Goal: Information Seeking & Learning: Check status

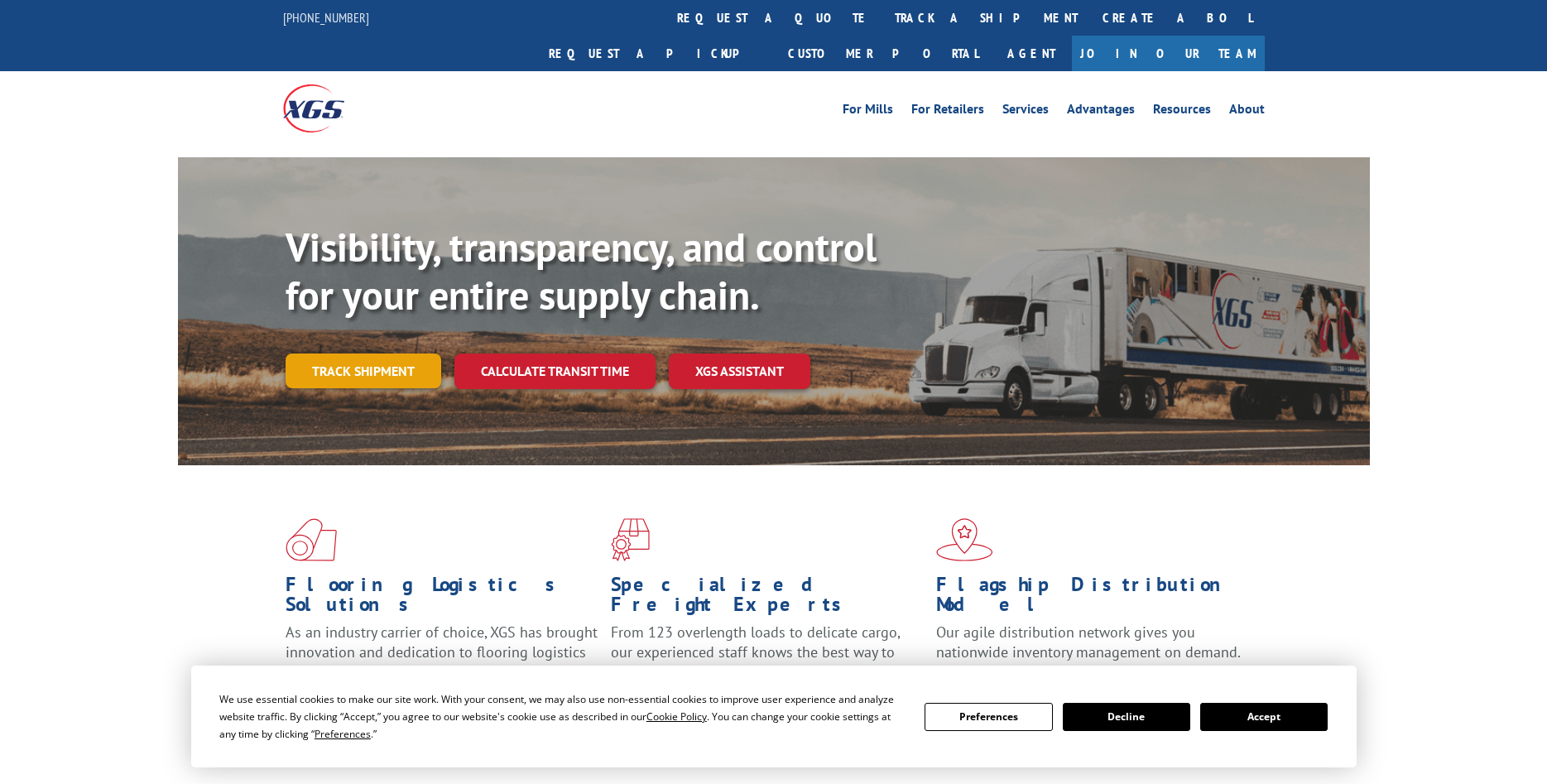
click at [358, 354] on link "Track shipment" at bounding box center [363, 370] width 155 height 35
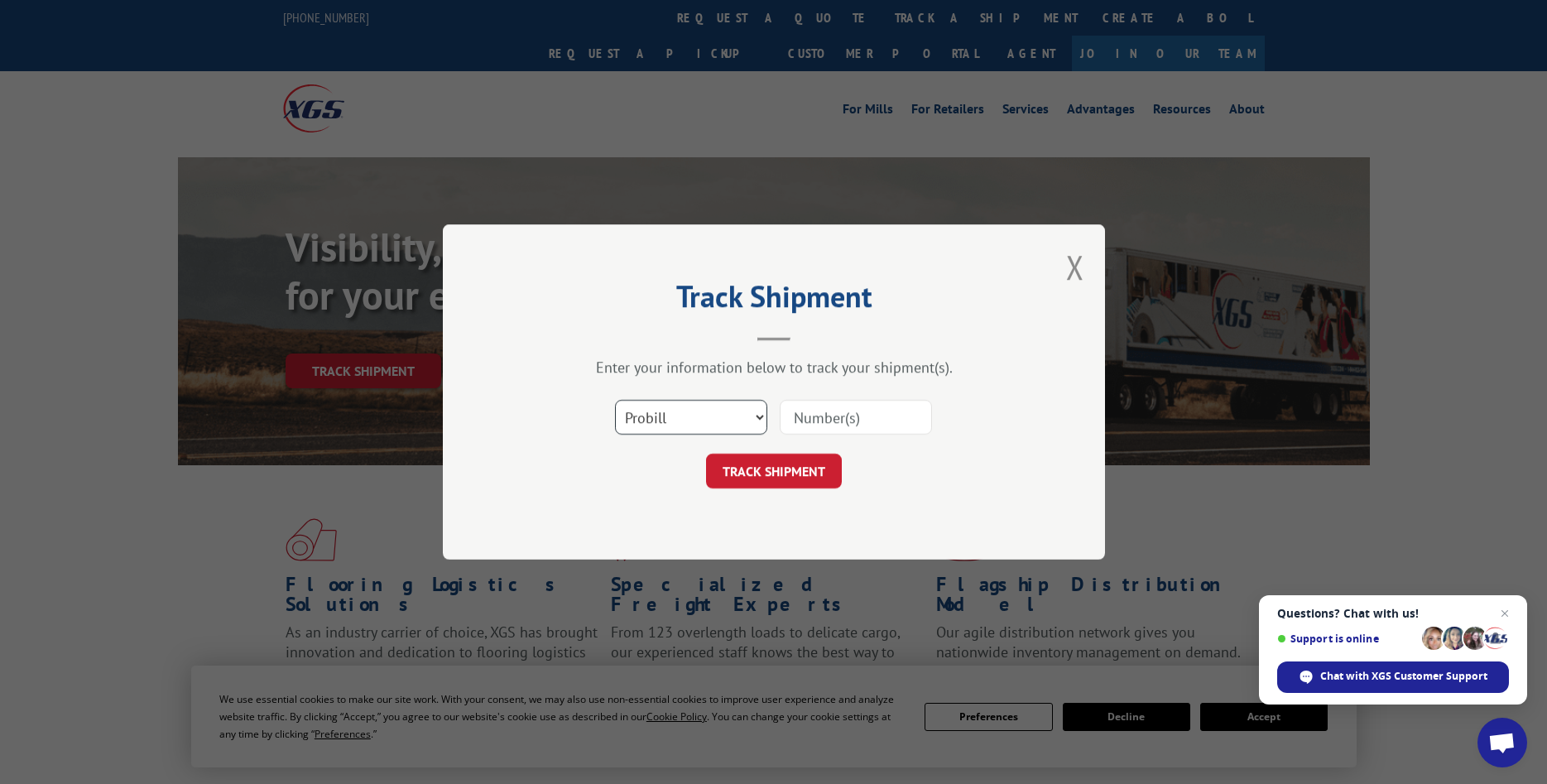
click at [615, 400] on select "Select category... Probill BOL PO" at bounding box center [691, 417] width 152 height 35
click at [937, 419] on div "Select category... Probill BOL PO" at bounding box center [774, 417] width 496 height 55
click at [883, 419] on input at bounding box center [856, 417] width 152 height 35
type input "2855398"
click at [755, 472] on button "TRACK SHIPMENT" at bounding box center [773, 470] width 136 height 35
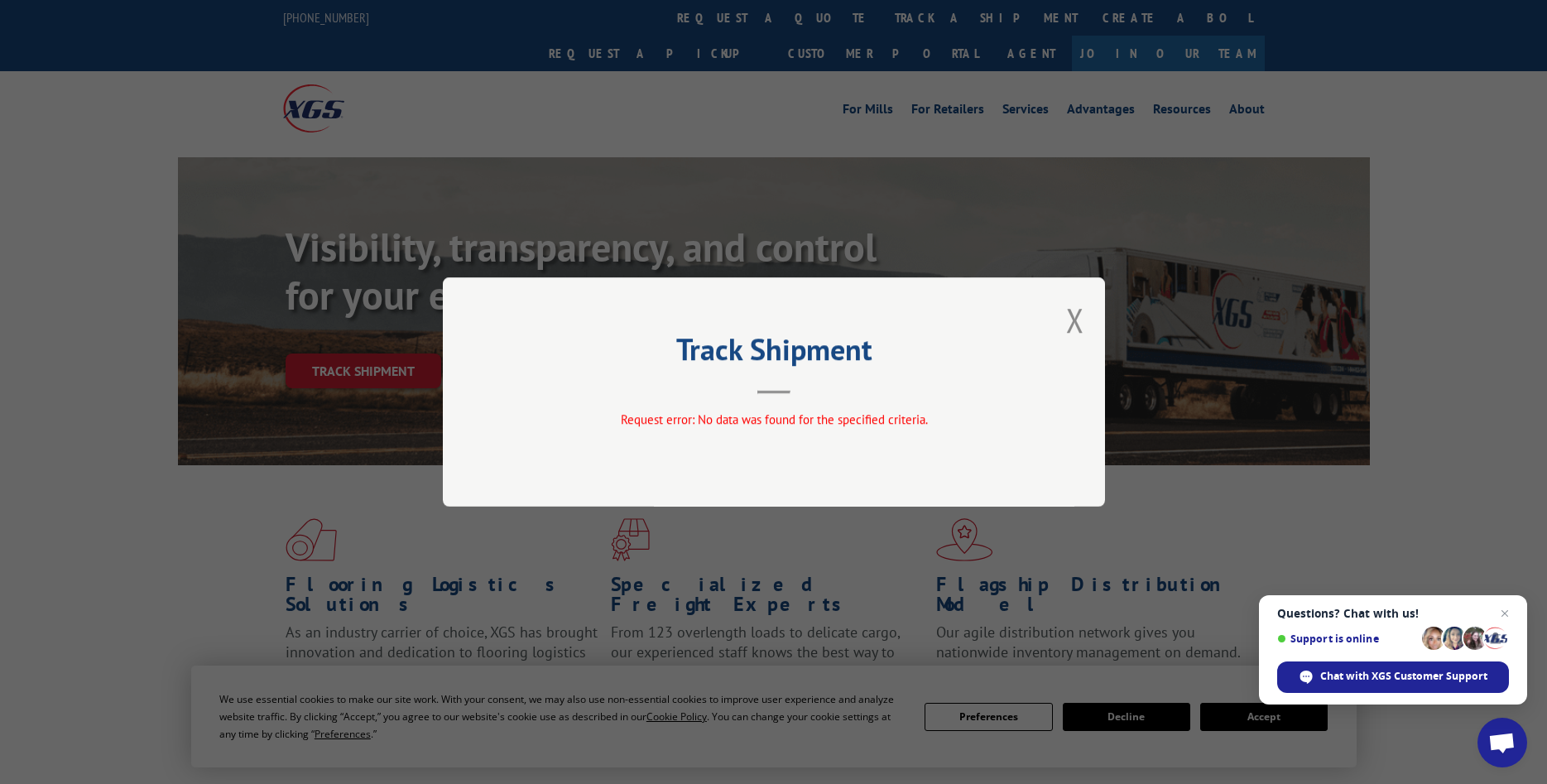
click at [1063, 321] on div "Track Shipment Request error: No data was found for the specified criteria." at bounding box center [774, 392] width 662 height 230
click at [1076, 324] on button "Close modal" at bounding box center [1075, 320] width 19 height 44
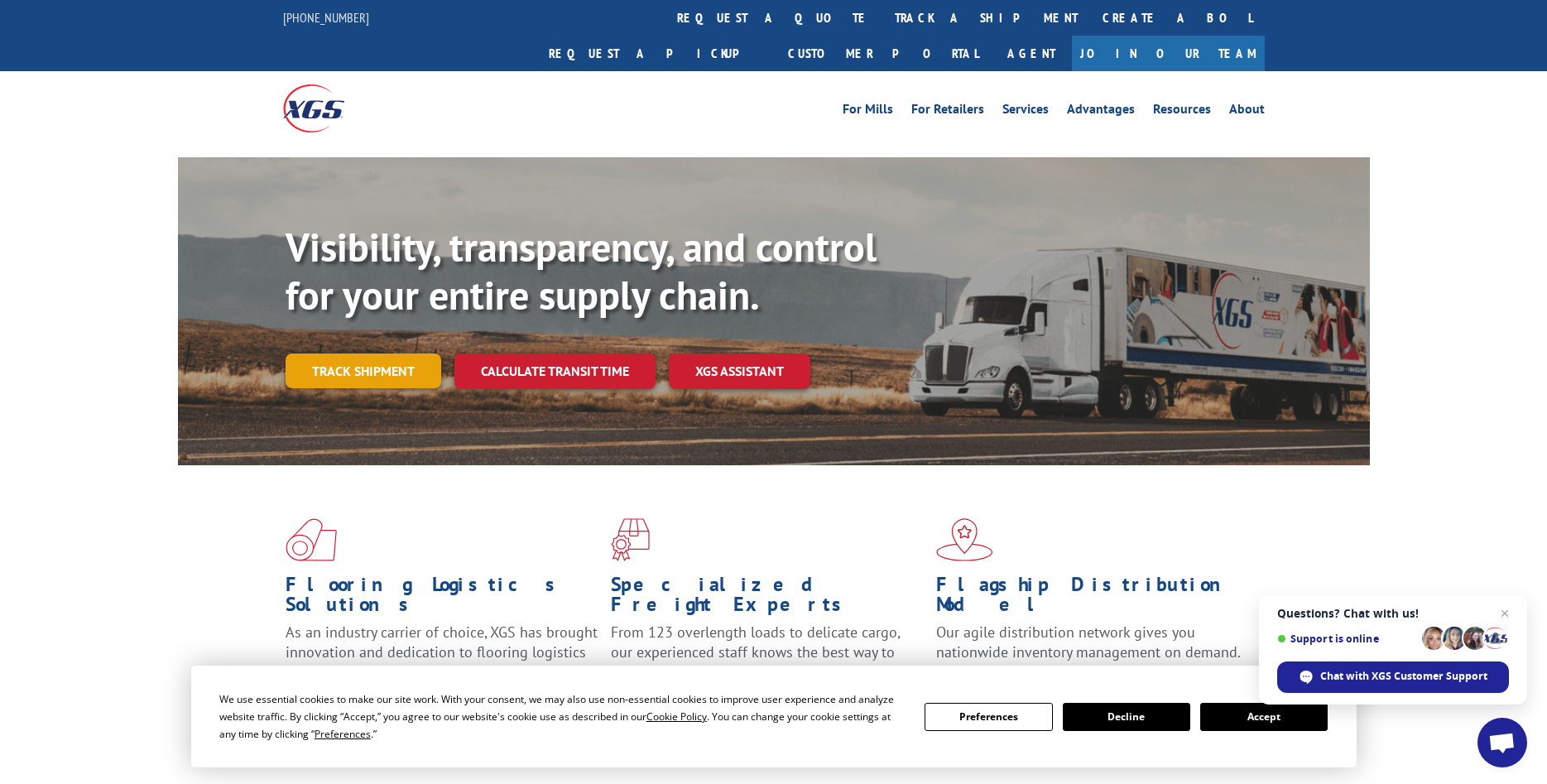
click at [397, 354] on link "Track shipment" at bounding box center [363, 370] width 155 height 35
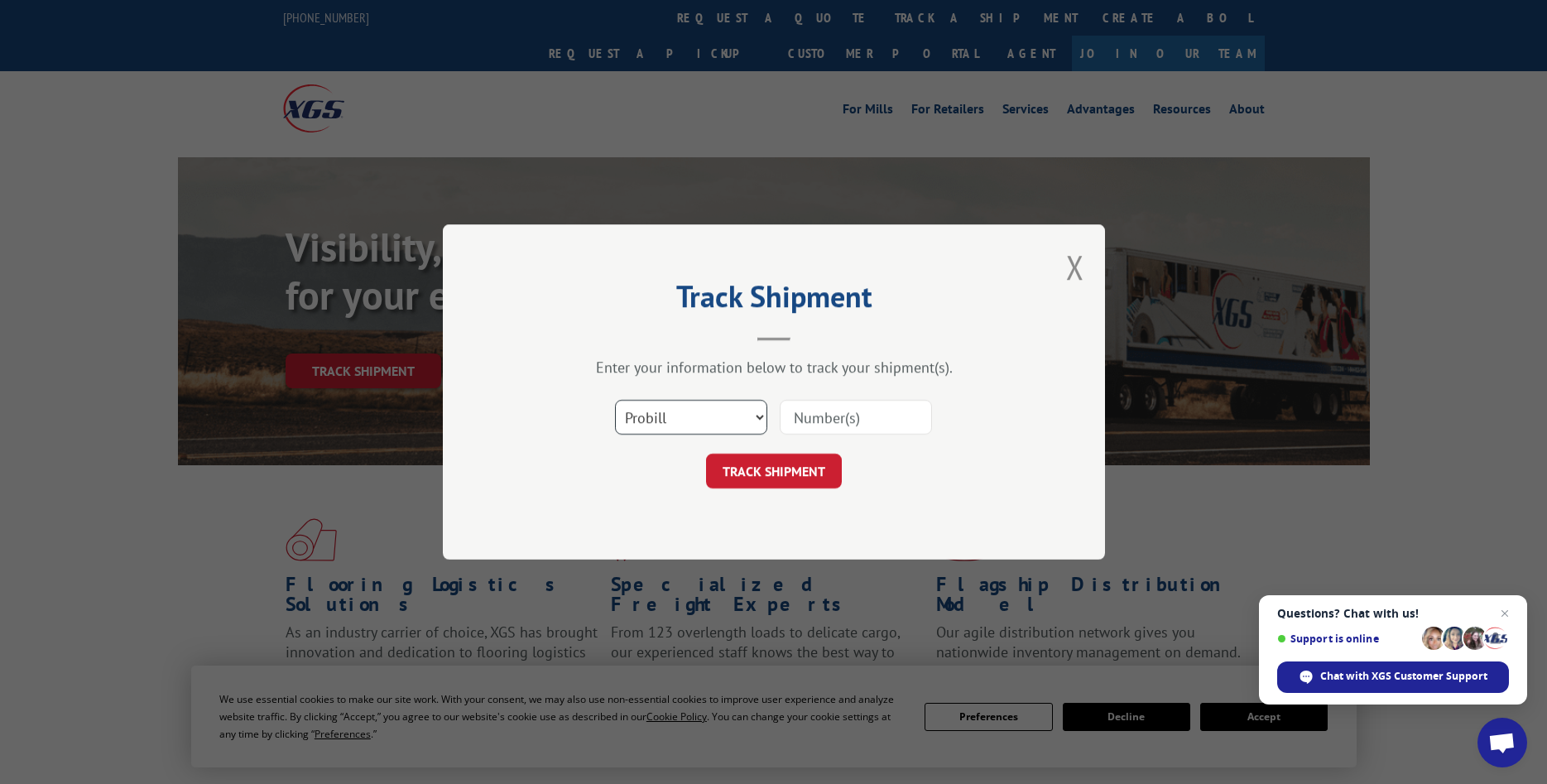
click at [615, 400] on select "Select category... Probill BOL PO" at bounding box center [691, 417] width 152 height 35
select select "bol"
click option "BOL" at bounding box center [0, 0] width 0 height 0
click at [844, 419] on input at bounding box center [856, 417] width 152 height 35
type input "2855398"
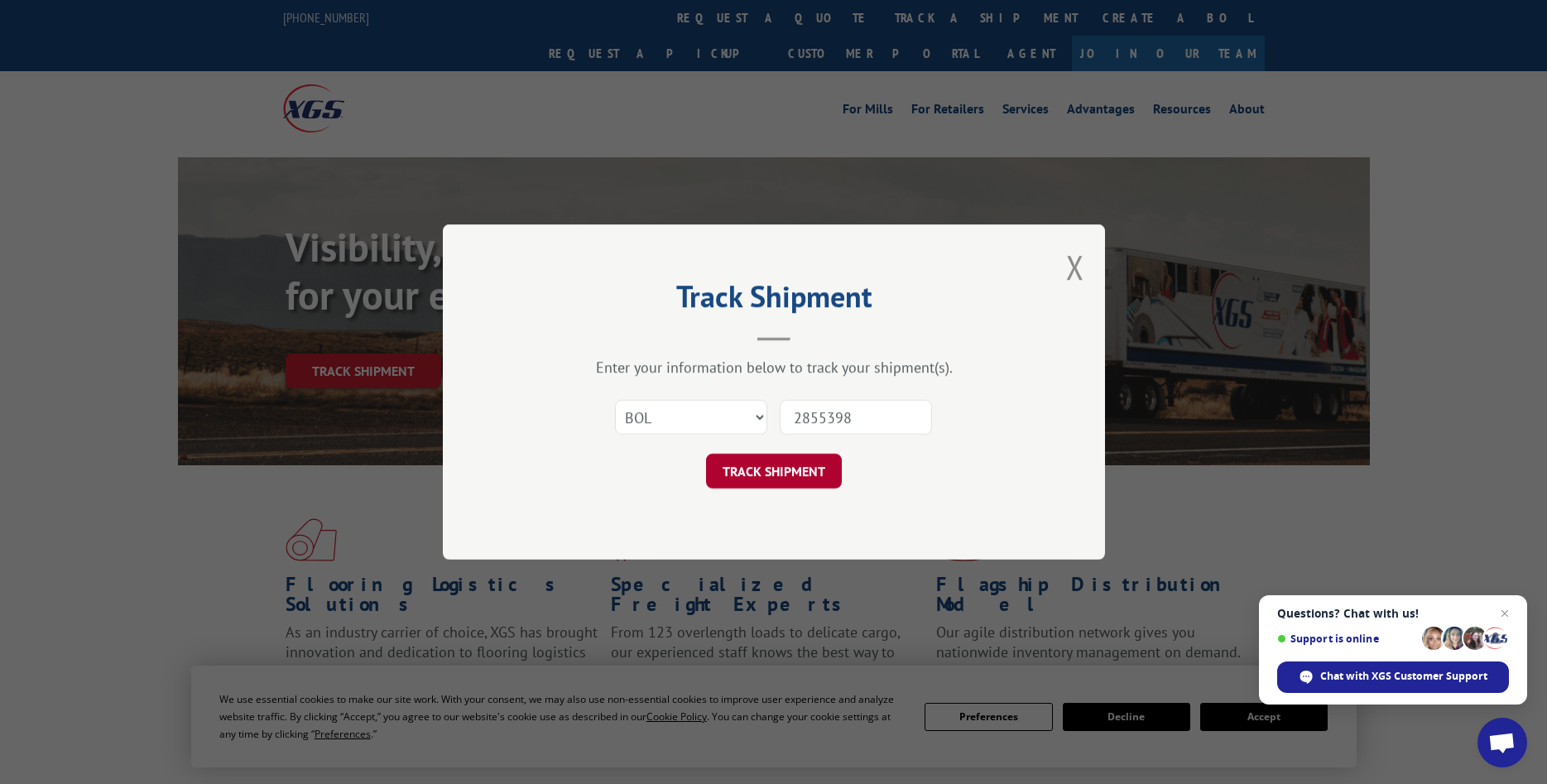
click at [807, 468] on button "TRACK SHIPMENT" at bounding box center [773, 470] width 136 height 35
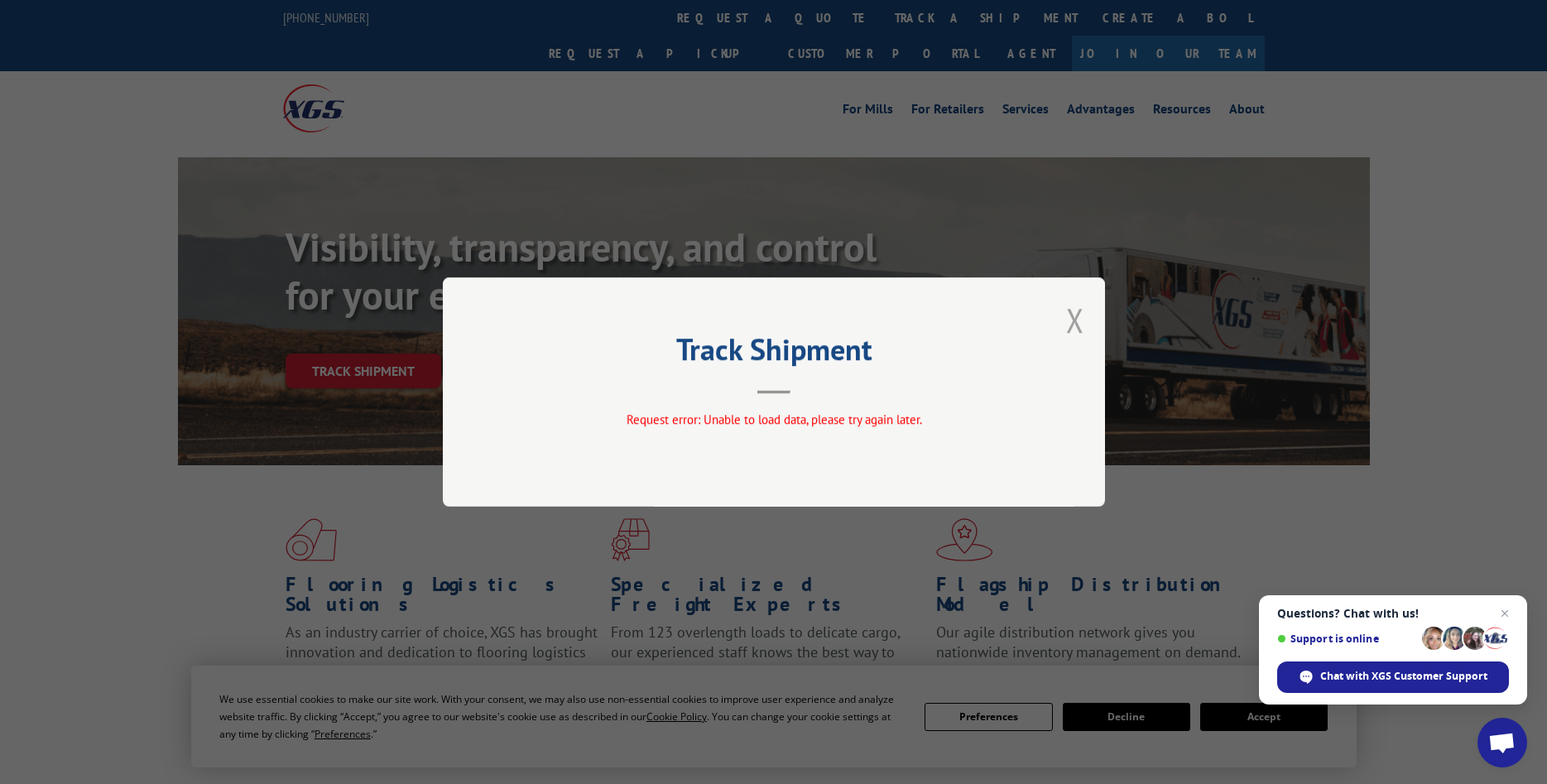
click at [1069, 319] on button "Close modal" at bounding box center [1075, 320] width 19 height 44
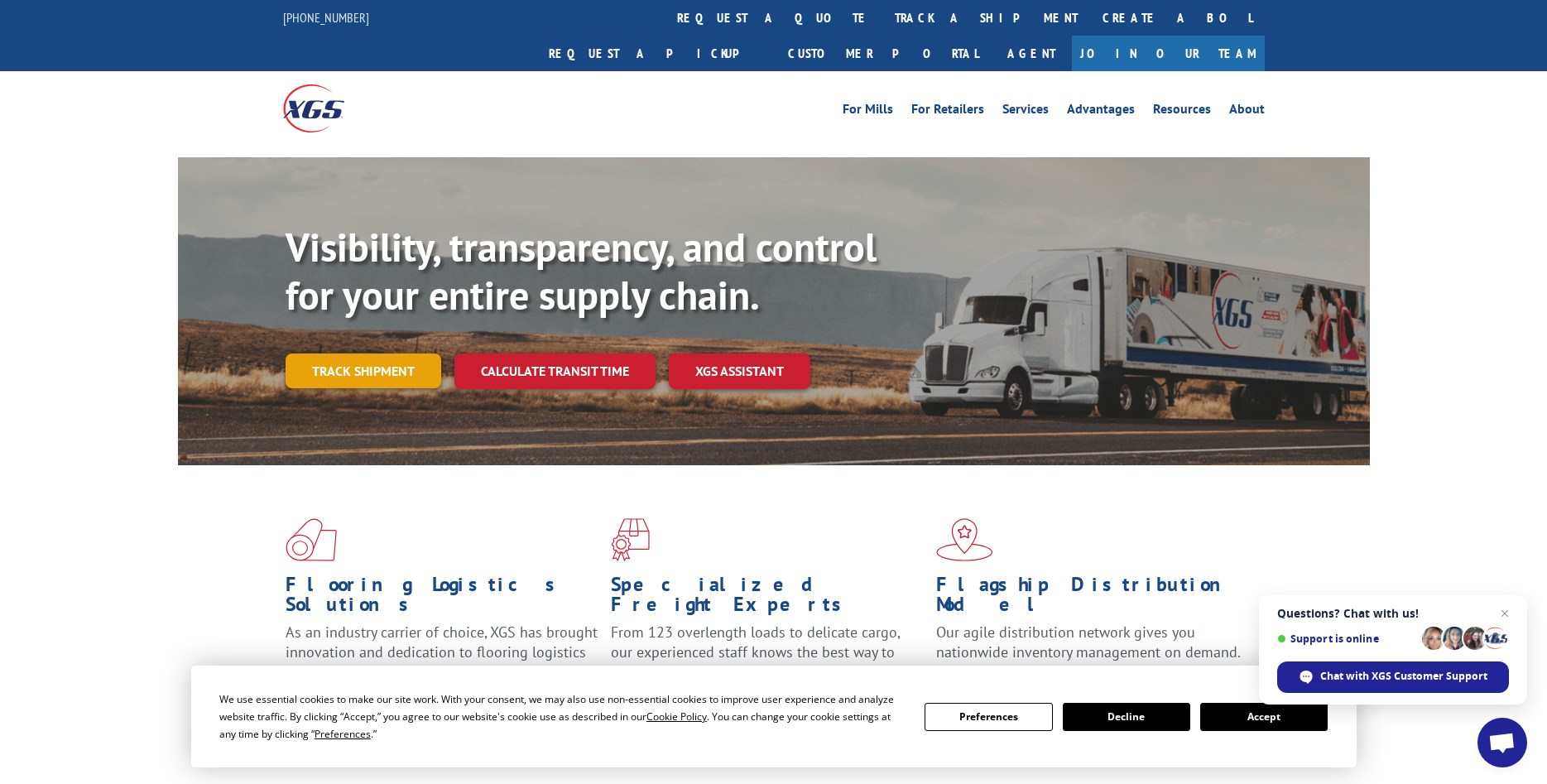
click at [353, 354] on link "Track shipment" at bounding box center [363, 370] width 155 height 35
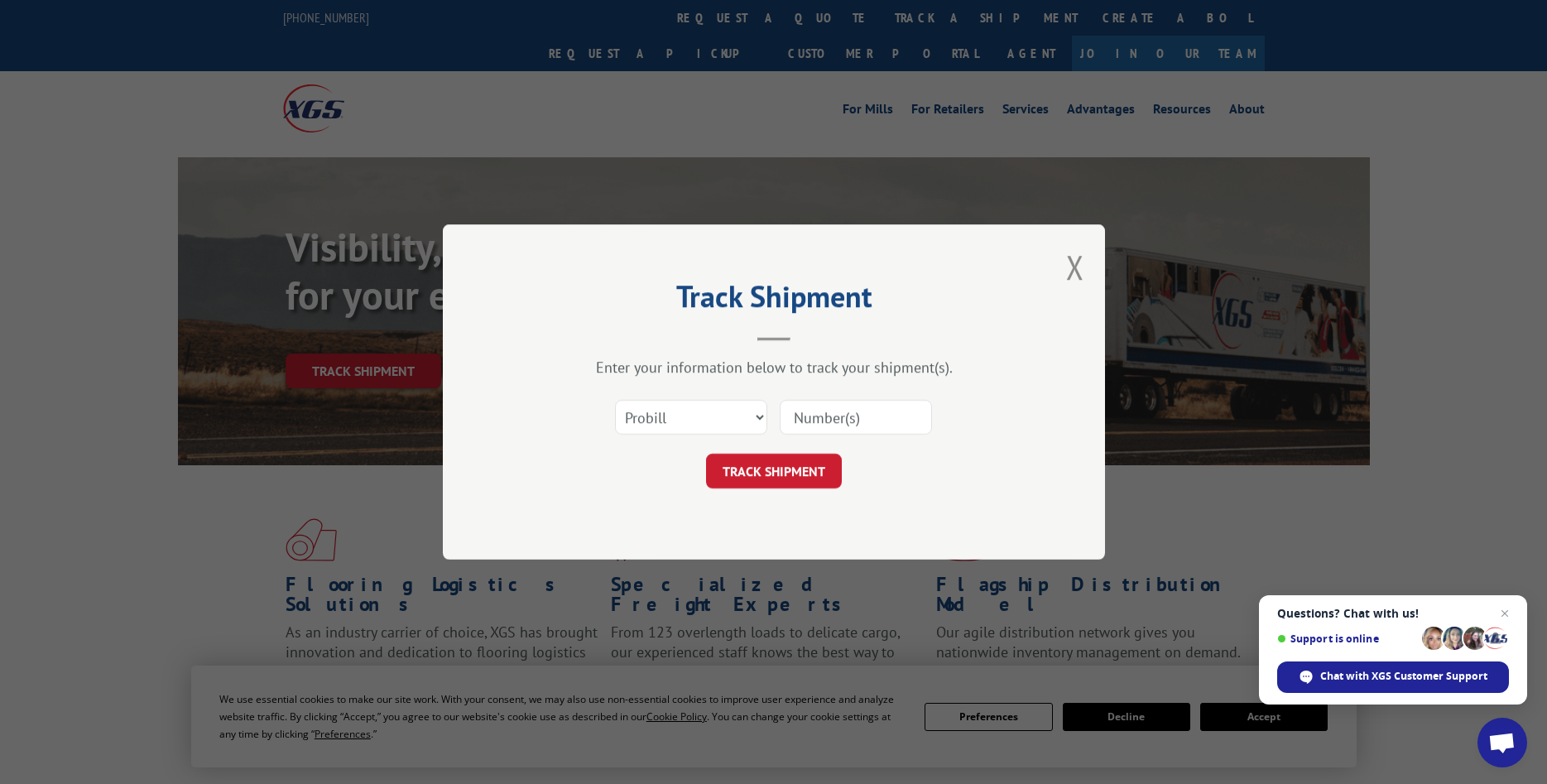
click at [857, 419] on input at bounding box center [856, 417] width 152 height 35
type input "2855398"
click at [776, 467] on button "TRACK SHIPMENT" at bounding box center [773, 470] width 136 height 35
